Goal: Information Seeking & Learning: Learn about a topic

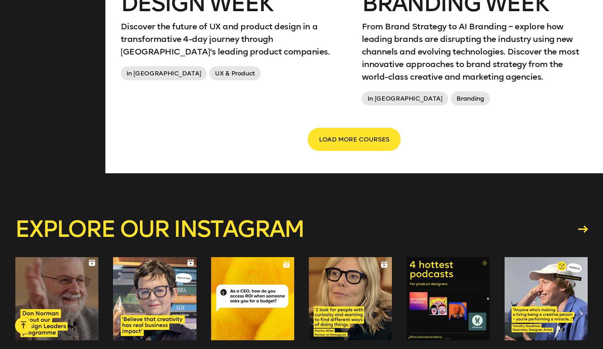
scroll to position [1289, 0]
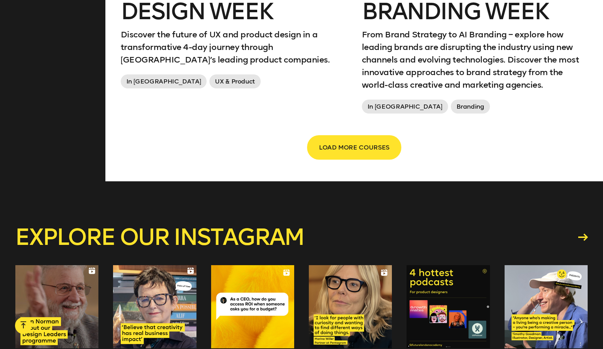
click at [368, 143] on span "LOAD MORE COURSES" at bounding box center [354, 147] width 70 height 13
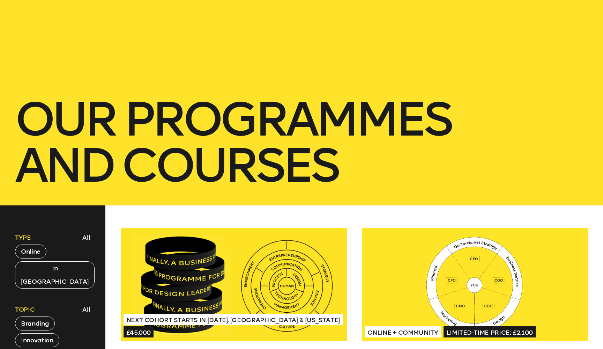
scroll to position [87, 0]
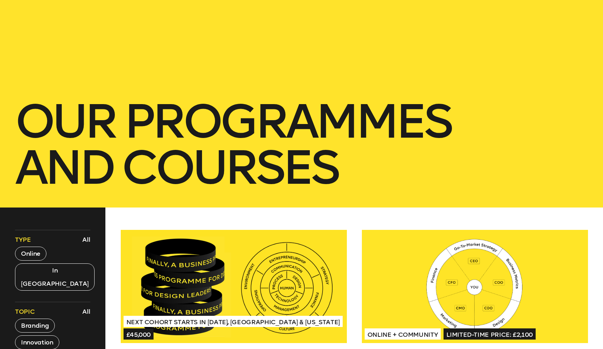
click at [113, 148] on h1 "our Programmes and courses" at bounding box center [301, 144] width 573 height 92
click at [106, 120] on h1 "our Programmes and courses" at bounding box center [301, 144] width 573 height 92
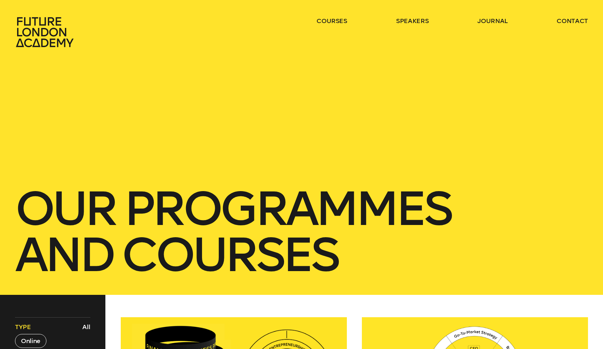
scroll to position [0, 0]
click at [43, 32] on icon at bounding box center [45, 32] width 58 height 30
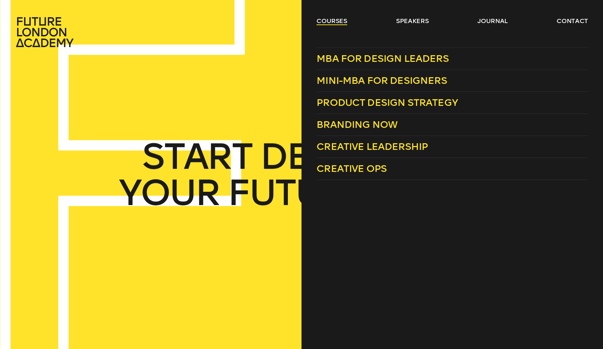
click at [328, 20] on link "courses" at bounding box center [331, 21] width 31 height 8
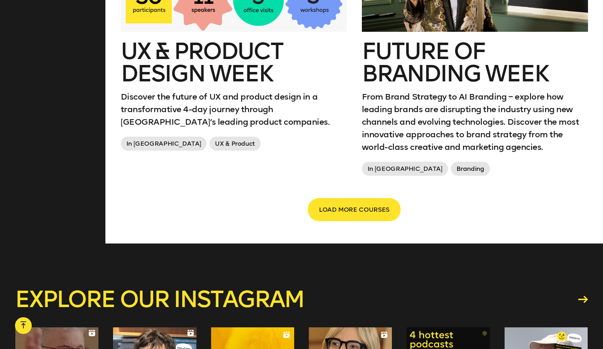
scroll to position [1357, 0]
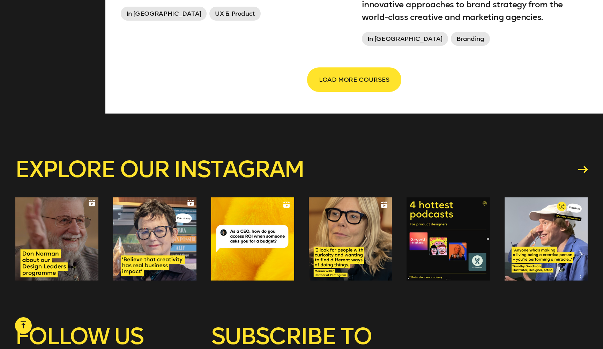
click at [366, 80] on span "LOAD MORE COURSES" at bounding box center [354, 79] width 70 height 13
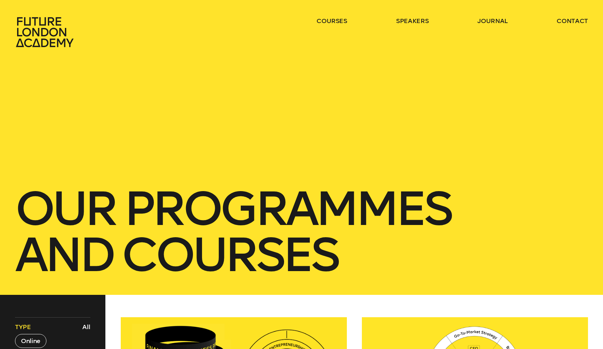
scroll to position [0, 0]
click at [45, 24] on icon at bounding box center [45, 32] width 58 height 30
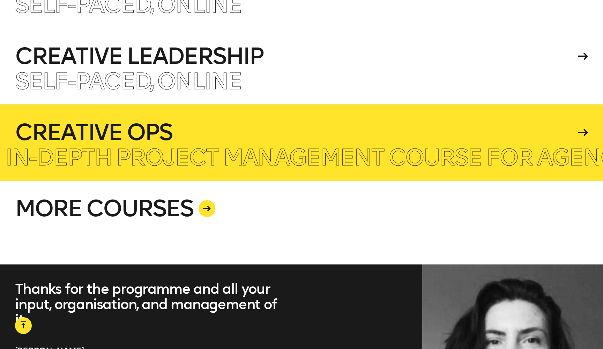
scroll to position [1860, 0]
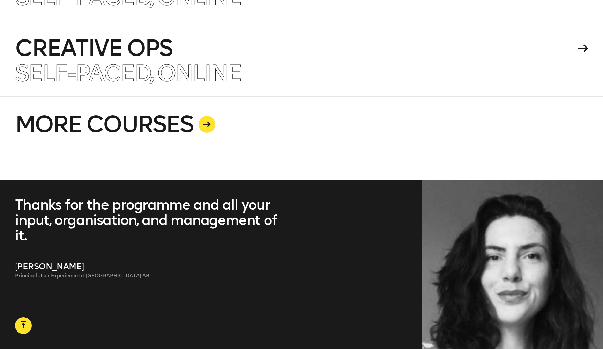
click at [274, 117] on link "MORE COURSES" at bounding box center [301, 138] width 573 height 84
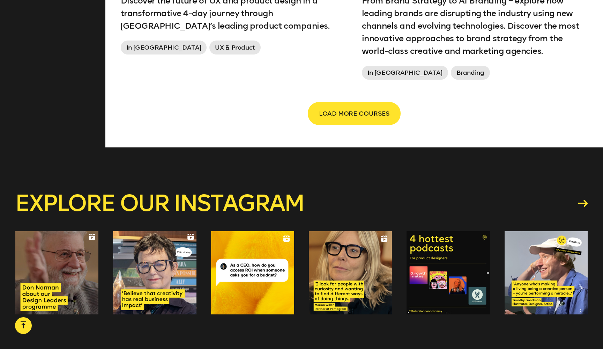
scroll to position [1325, 0]
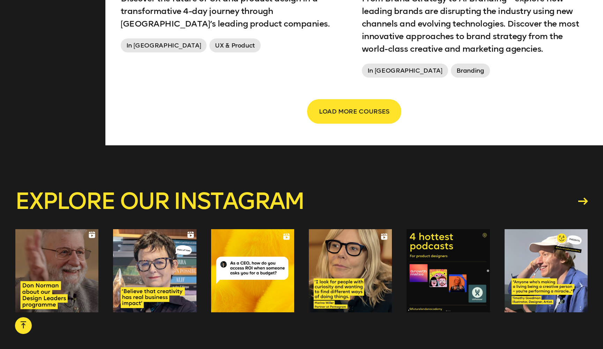
click at [367, 109] on span "LOAD MORE COURSES" at bounding box center [354, 111] width 70 height 13
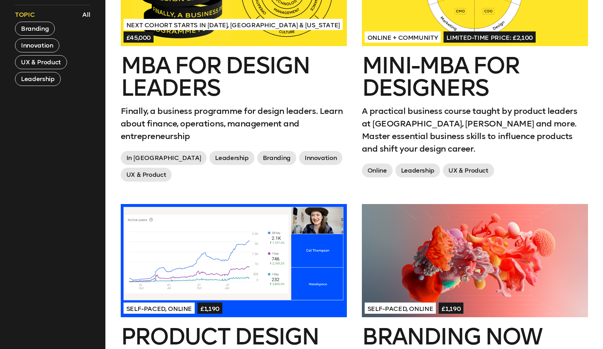
scroll to position [360, 0]
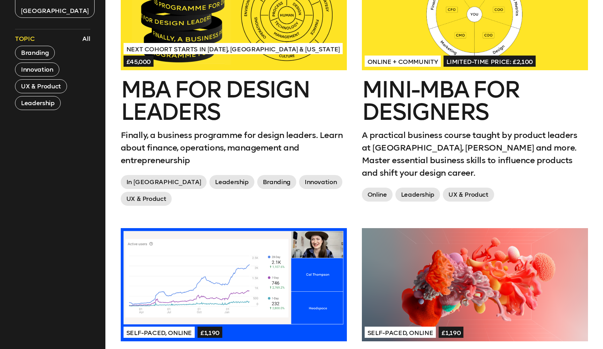
click at [409, 39] on div at bounding box center [475, 13] width 226 height 113
